Goal: Check status: Check status

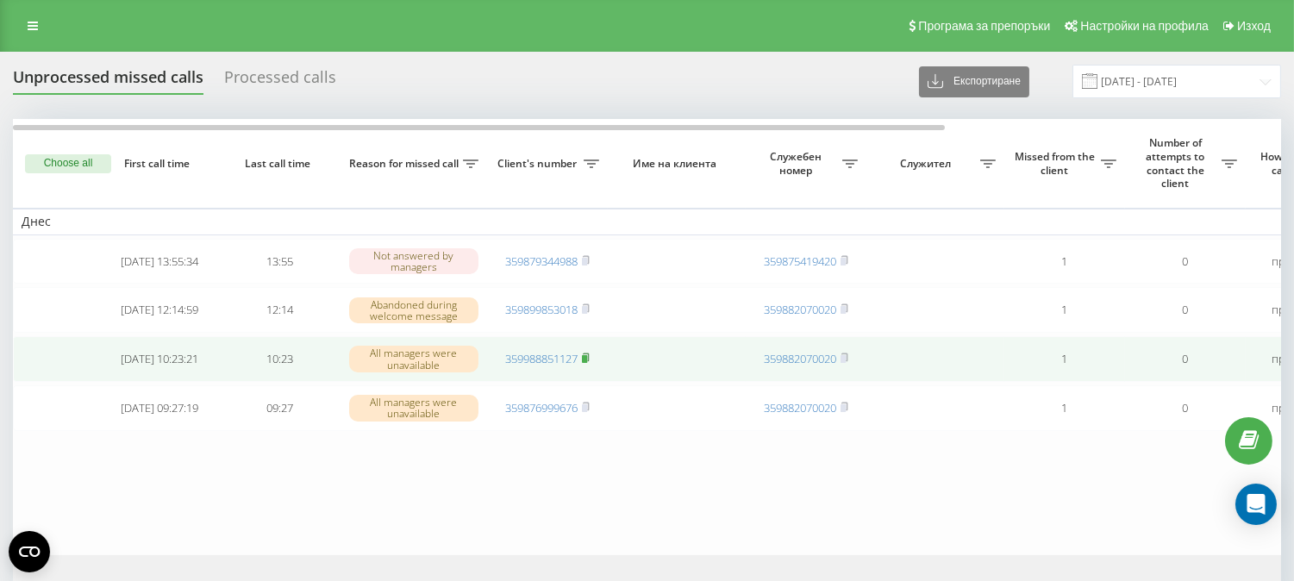
click at [586, 363] on rect at bounding box center [584, 359] width 5 height 8
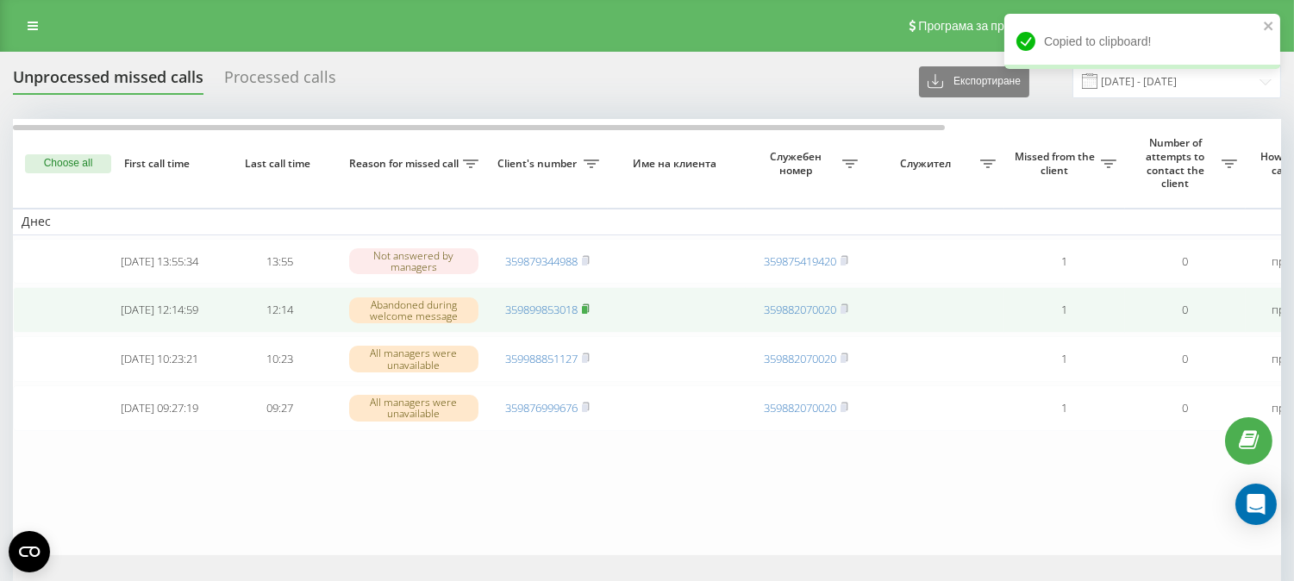
click at [590, 312] on icon at bounding box center [586, 308] width 8 height 10
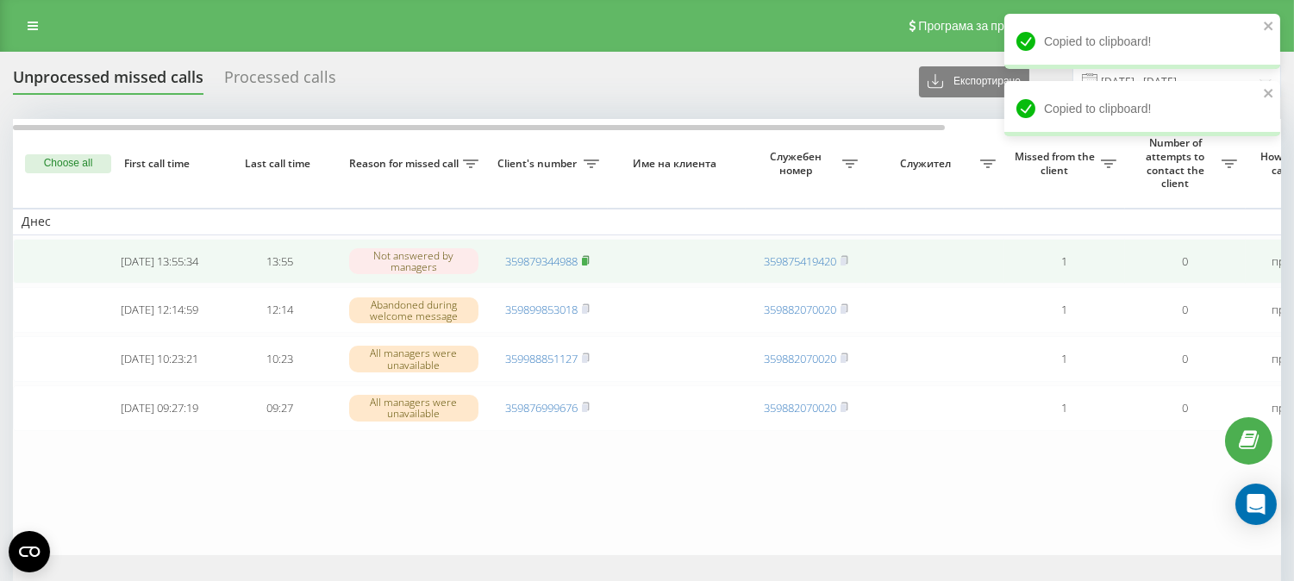
click at [587, 259] on rect at bounding box center [584, 262] width 5 height 8
